Goal: Find specific page/section: Find specific page/section

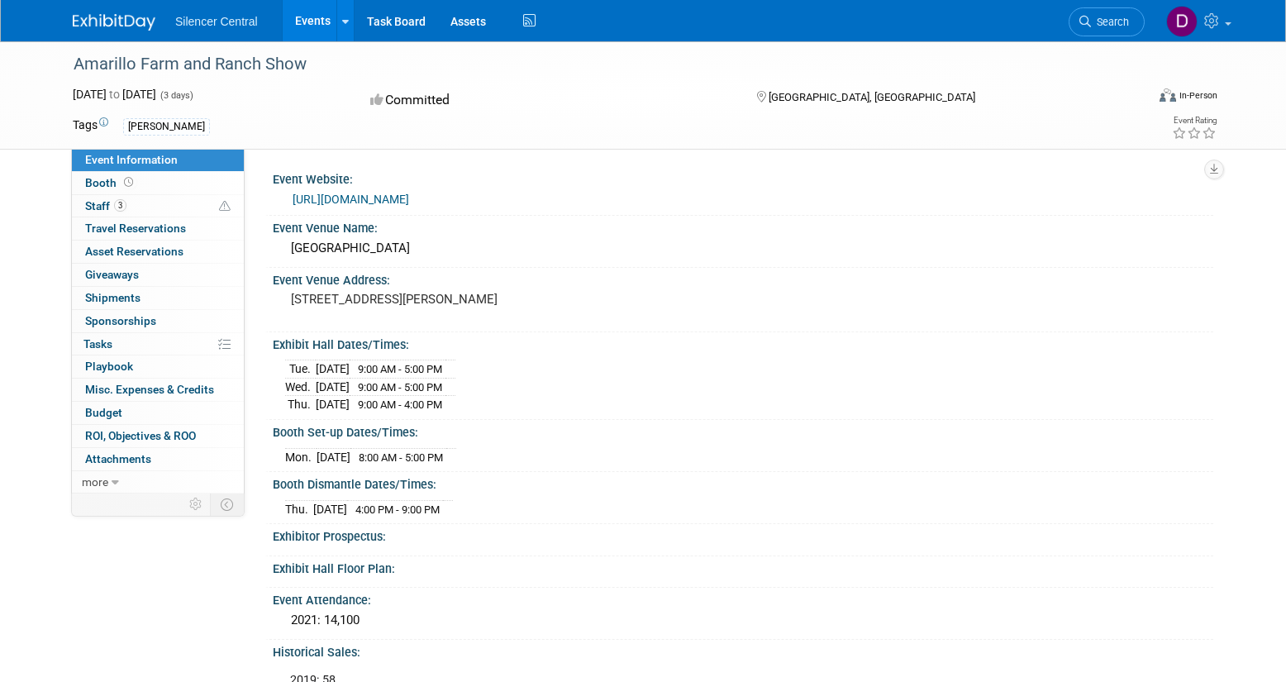
click at [305, 24] on link "Events" at bounding box center [313, 20] width 60 height 41
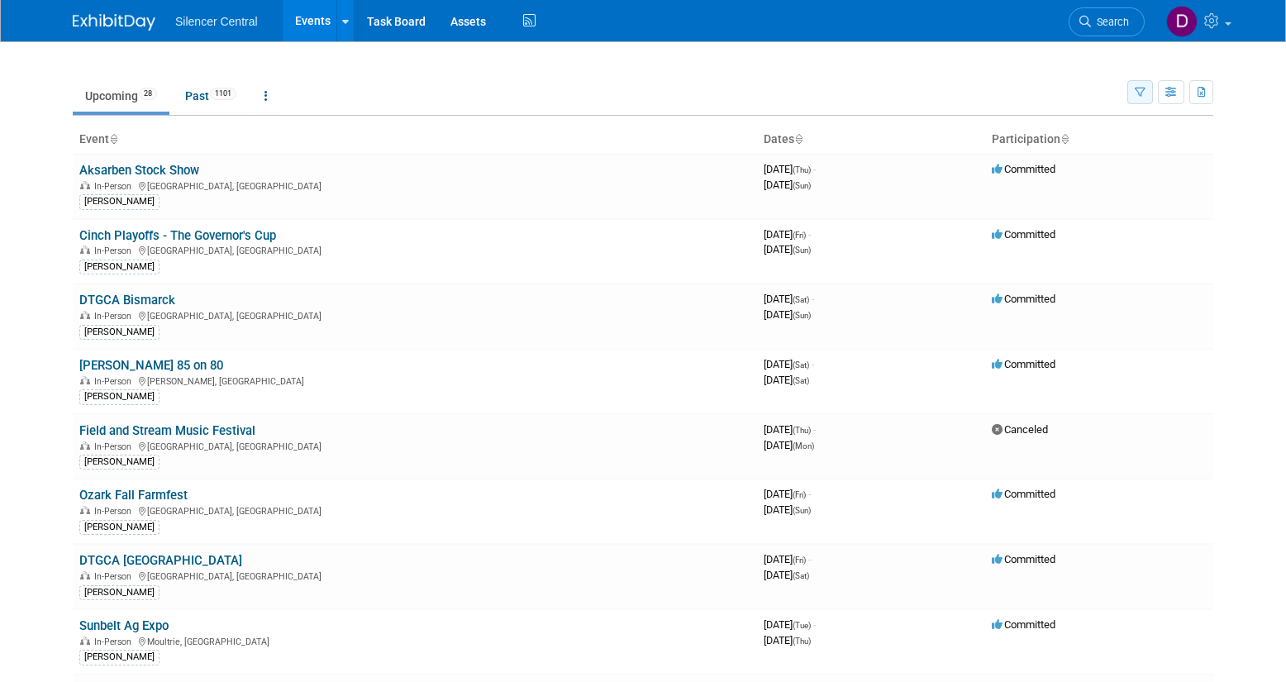
click at [1142, 95] on icon "button" at bounding box center [1140, 93] width 11 height 11
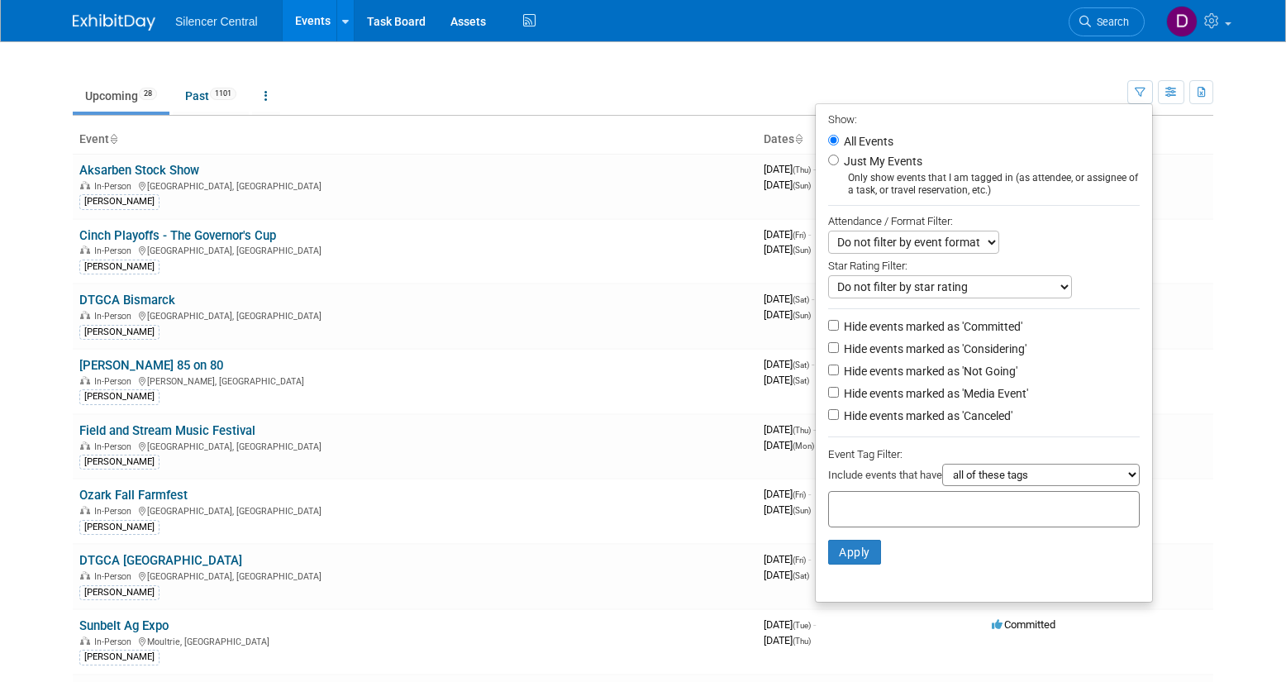
click at [898, 162] on label "Just My Events" at bounding box center [882, 161] width 82 height 17
click at [839, 162] on input "Just My Events" at bounding box center [833, 160] width 11 height 11
radio input "true"
click at [846, 551] on button "Apply" at bounding box center [854, 552] width 53 height 25
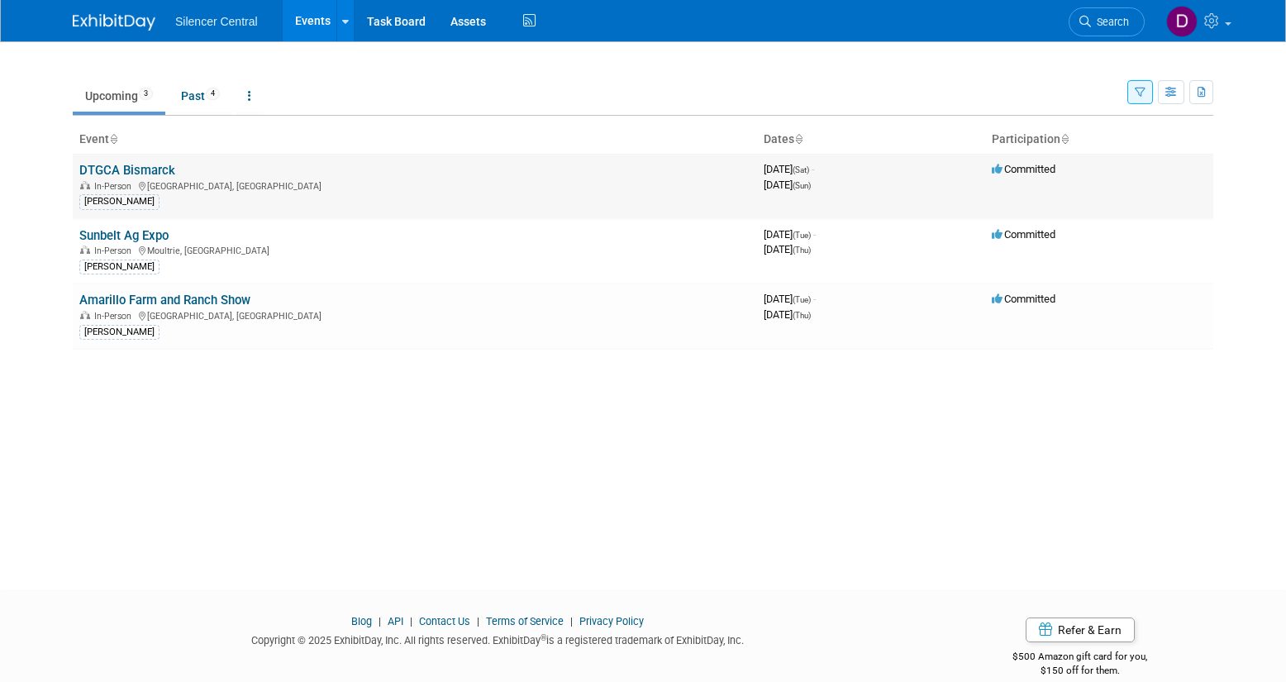
click at [158, 172] on link "DTGCA Bismarck" at bounding box center [127, 170] width 96 height 15
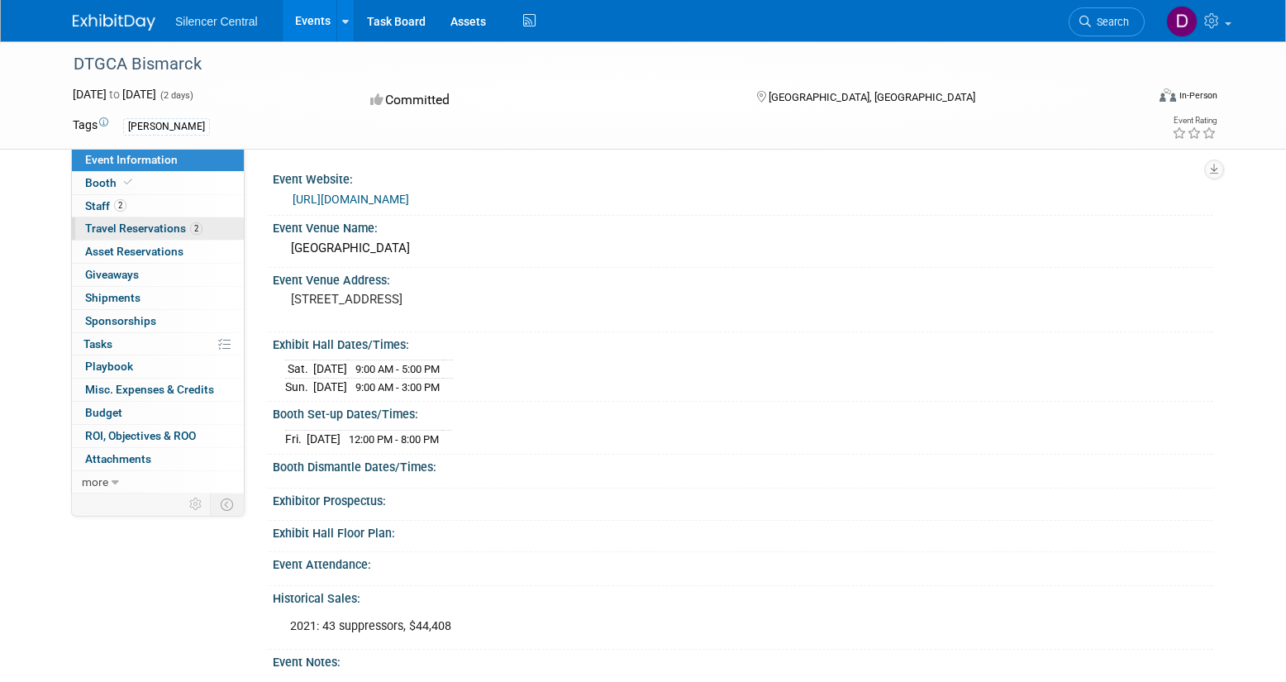
click at [169, 234] on span "Travel Reservations 2" at bounding box center [143, 228] width 117 height 13
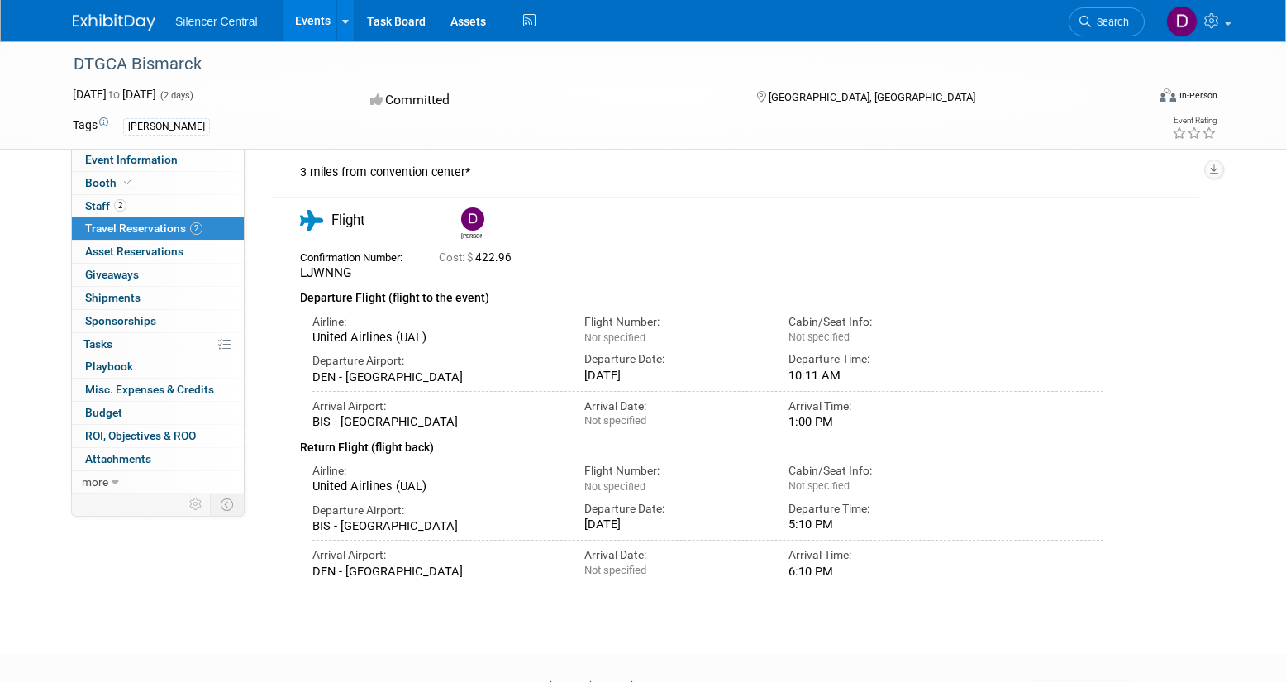
scroll to position [281, 0]
